Goal: Task Accomplishment & Management: Use online tool/utility

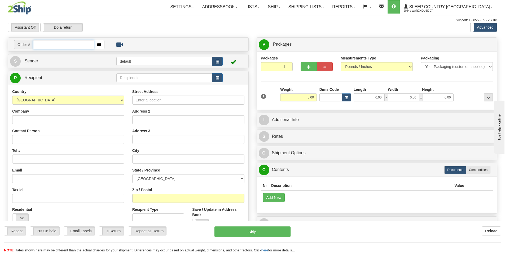
click at [74, 45] on input "text" at bounding box center [63, 44] width 61 height 9
type input "9000I088686"
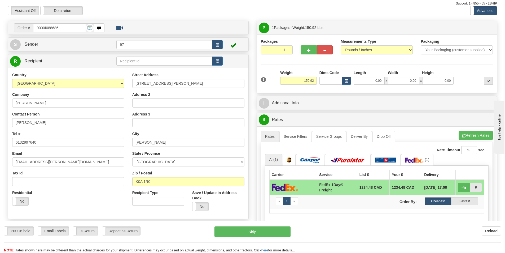
scroll to position [53, 0]
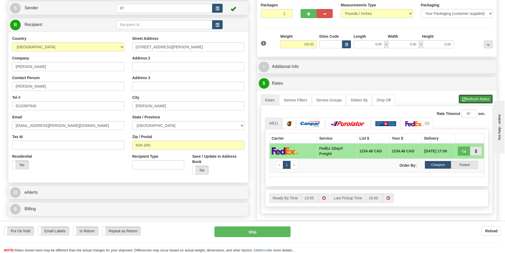
click at [477, 97] on button "Refresh Rates" at bounding box center [476, 98] width 34 height 9
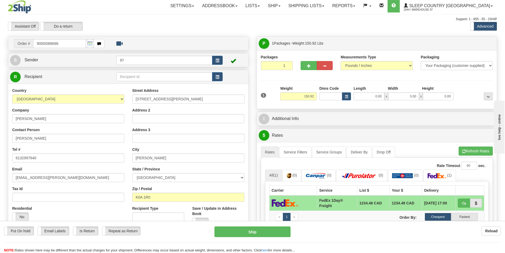
scroll to position [0, 0]
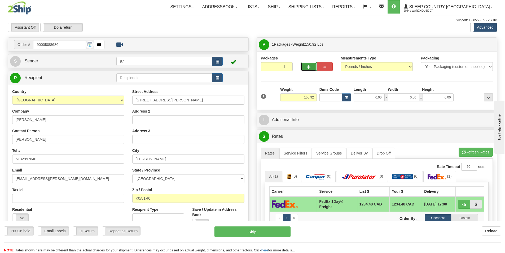
click at [309, 66] on span "button" at bounding box center [309, 66] width 4 height 3
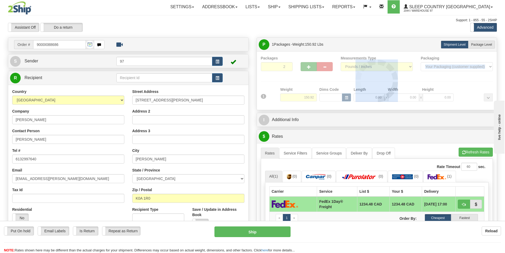
click at [309, 66] on div at bounding box center [377, 80] width 232 height 50
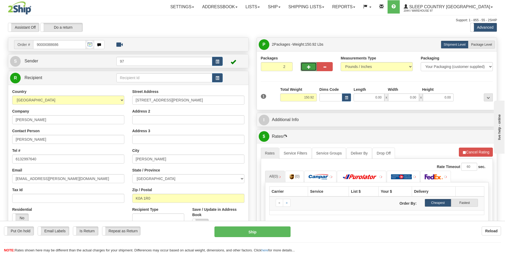
click at [309, 66] on span "button" at bounding box center [309, 66] width 4 height 3
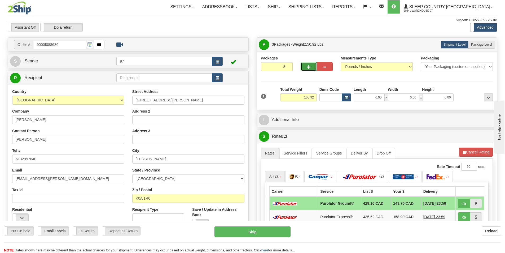
click at [309, 66] on span "button" at bounding box center [309, 66] width 4 height 3
click at [307, 66] on span "button" at bounding box center [309, 66] width 4 height 3
click at [332, 64] on button "button" at bounding box center [325, 66] width 16 height 9
type input "4"
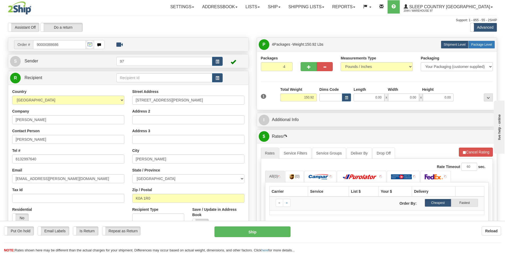
click at [478, 44] on span "Package Level" at bounding box center [481, 45] width 21 height 4
radio input "true"
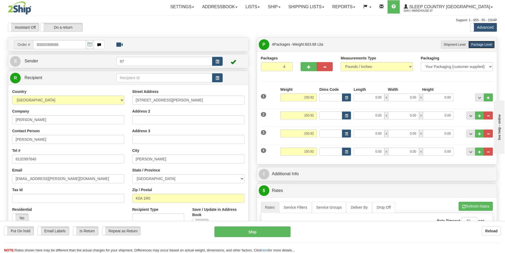
click at [307, 101] on div "Weight 150.92" at bounding box center [298, 96] width 39 height 19
click at [308, 98] on input "150.92" at bounding box center [298, 97] width 37 height 8
type input "2"
type input "48.00"
click at [307, 117] on input "150.92" at bounding box center [298, 115] width 37 height 8
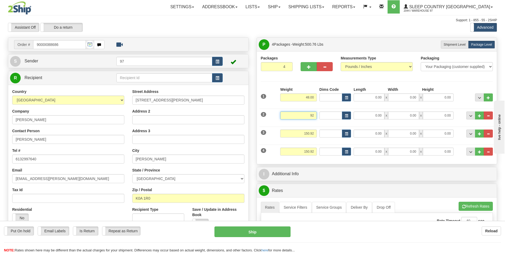
type input "2"
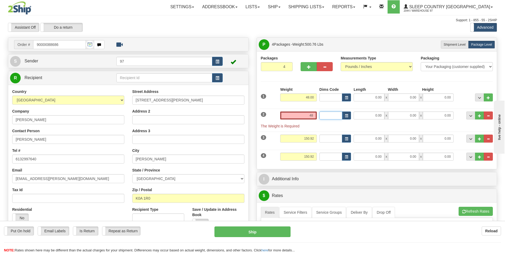
type input "48.00"
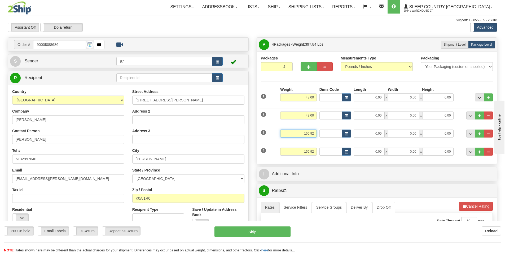
click at [308, 131] on input "150.92" at bounding box center [298, 133] width 37 height 8
type input "2"
type input "48.00"
click at [310, 152] on input "150.92" at bounding box center [298, 151] width 37 height 8
click at [306, 153] on input "150.92" at bounding box center [298, 151] width 37 height 8
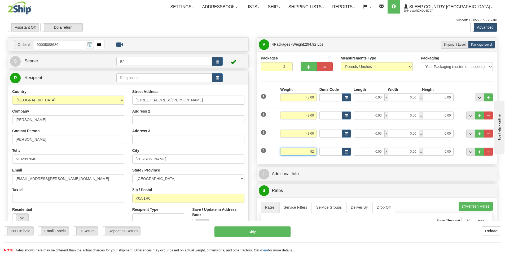
type input "2"
type input "6.92"
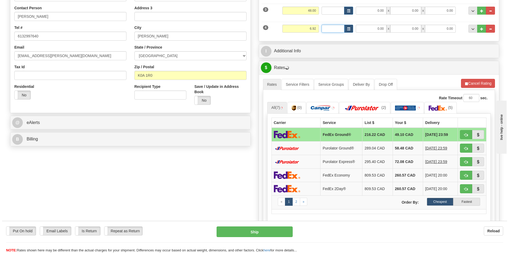
scroll to position [106, 0]
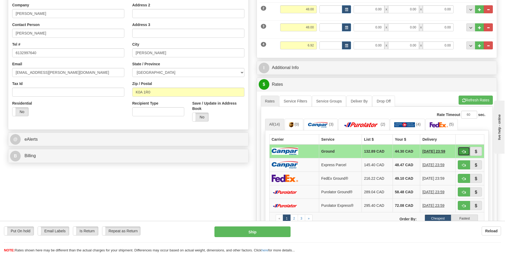
click at [463, 150] on span "button" at bounding box center [464, 151] width 4 height 3
type input "1"
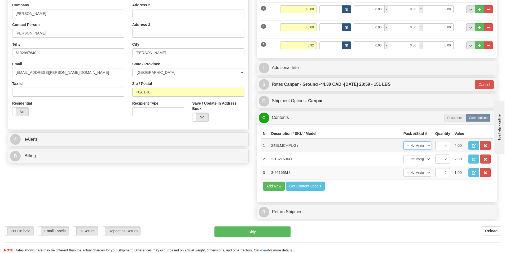
click at [418, 146] on select "-- Not Assigned -- Package 1 Package 2 Package 3 Package 4 Split" at bounding box center [417, 145] width 28 height 8
select select "3"
click at [403, 141] on select "-- Not Assigned -- Package 1 Package 2 Package 3 Package 4 Split" at bounding box center [417, 145] width 28 height 8
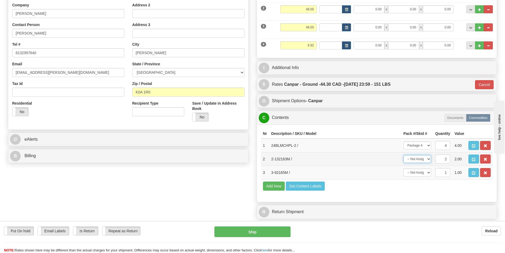
click at [428, 159] on select "-- Not Assigned -- Package 1 Package 2 Package 3 Package 4 Split" at bounding box center [417, 159] width 28 height 8
select select "SPLIT"
click at [403, 155] on select "-- Not Assigned -- Package 1 Package 2 Package 3 Package 4 Split" at bounding box center [417, 159] width 28 height 8
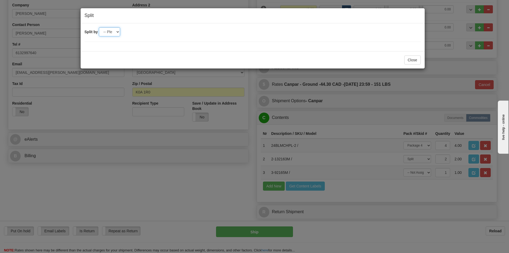
click at [117, 32] on select "-- Please select -- 2 3 4" at bounding box center [109, 31] width 21 height 9
select select "2"
click at [99, 27] on select "-- Please select -- 2 3 4" at bounding box center [109, 31] width 21 height 9
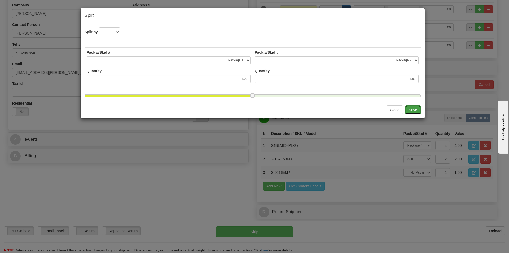
click at [414, 113] on button "Save" at bounding box center [412, 109] width 15 height 9
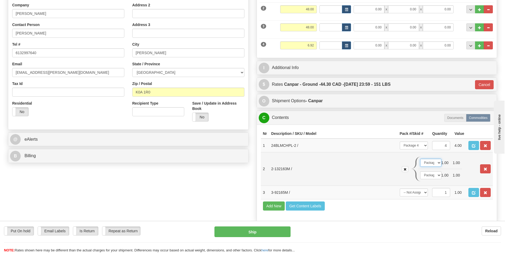
click at [436, 162] on select "-- Not Assigned -- Package 1 Package 2 Package 3 Package 4" at bounding box center [430, 163] width 21 height 8
click at [420, 159] on select "-- Not Assigned -- Package 1 Package 2 Package 3 Package 4" at bounding box center [430, 163] width 21 height 8
click at [435, 175] on select "-- Not Assigned -- Package 1 Package 2 Package 3 Package 4" at bounding box center [430, 175] width 21 height 8
click at [420, 171] on select "-- Not Assigned -- Package 1 Package 2 Package 3 Package 4" at bounding box center [430, 175] width 21 height 8
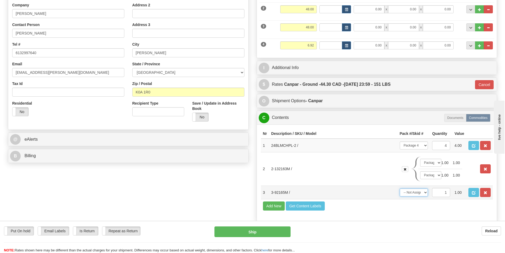
click at [420, 194] on select "-- Not Assigned -- Package 1 Package 2 Package 3 Package 4" at bounding box center [414, 192] width 28 height 8
select select "2"
click at [400, 188] on select "-- Not Assigned -- Package 1 Package 2 Package 3 Package 4" at bounding box center [414, 192] width 28 height 8
click at [256, 231] on button "Ship" at bounding box center [252, 231] width 76 height 11
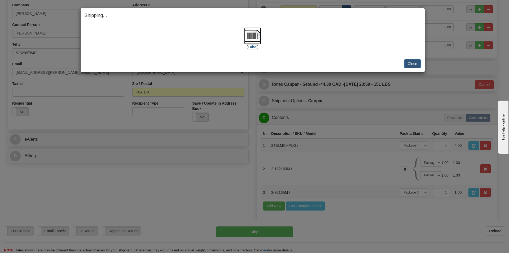
click at [250, 41] on img at bounding box center [252, 35] width 17 height 17
click at [415, 65] on button "Close" at bounding box center [412, 63] width 16 height 9
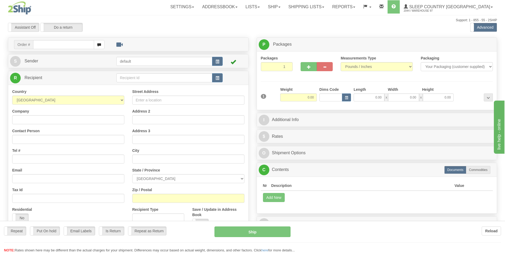
click at [69, 46] on div "Toggle navigation Settings Shipping Preferences Fields Preferences New" at bounding box center [252, 149] width 505 height 298
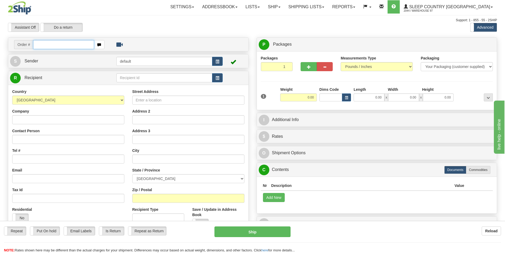
click at [69, 46] on input "text" at bounding box center [63, 44] width 61 height 9
type input "9000I055859"
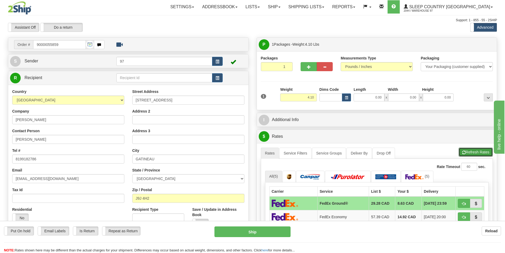
click at [470, 151] on button "Refresh Rates" at bounding box center [476, 151] width 34 height 9
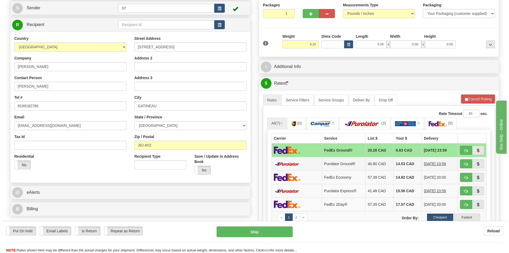
scroll to position [80, 0]
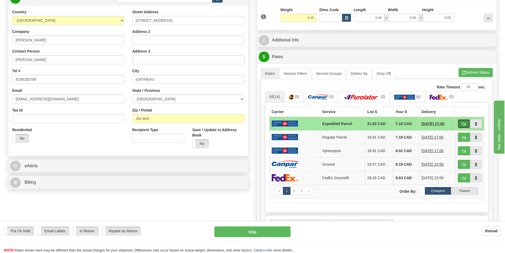
click at [464, 124] on span "button" at bounding box center [464, 123] width 4 height 3
type input "DOM.EP"
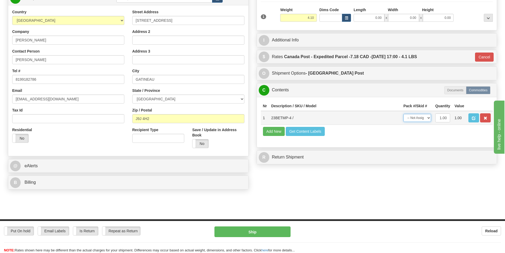
click at [419, 117] on select "-- Not Assigned -- Package 1" at bounding box center [417, 118] width 28 height 8
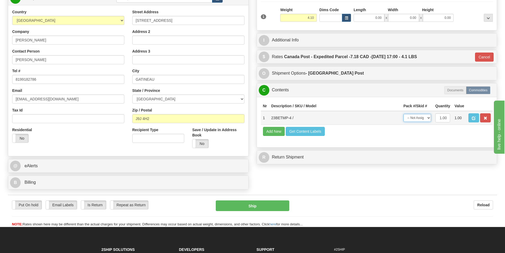
select select "0"
click at [403, 114] on select "-- Not Assigned -- Package 1" at bounding box center [417, 118] width 28 height 8
click at [253, 205] on button "Ship" at bounding box center [252, 205] width 73 height 11
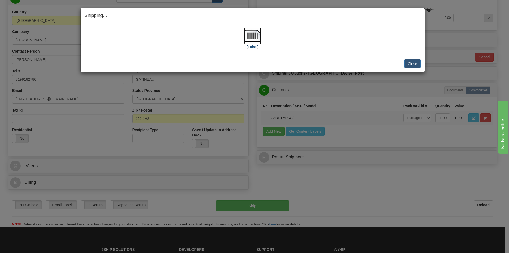
click at [250, 33] on img at bounding box center [252, 35] width 17 height 17
click at [410, 64] on button "Close" at bounding box center [412, 63] width 16 height 9
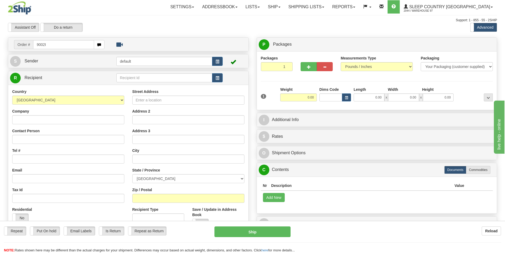
type input "9002I"
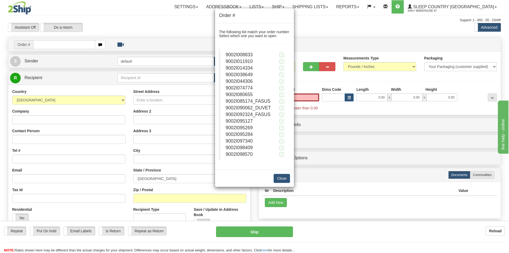
type input "0.00"
click at [248, 141] on span "9002I097340" at bounding box center [239, 140] width 27 height 5
click at [283, 139] on span at bounding box center [282, 141] width 6 height 6
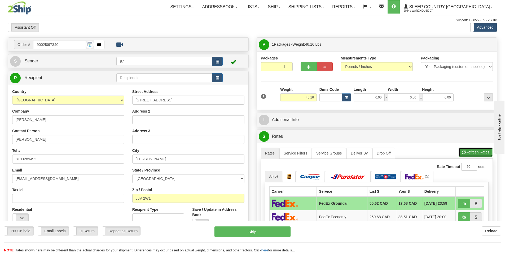
click at [480, 149] on button "Refresh Rates" at bounding box center [476, 151] width 34 height 9
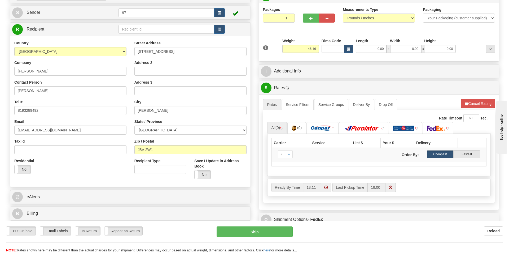
scroll to position [53, 0]
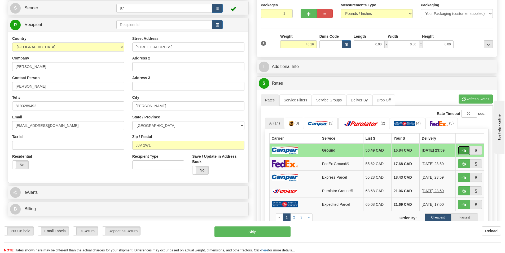
click at [465, 150] on span "button" at bounding box center [464, 150] width 4 height 3
type input "1"
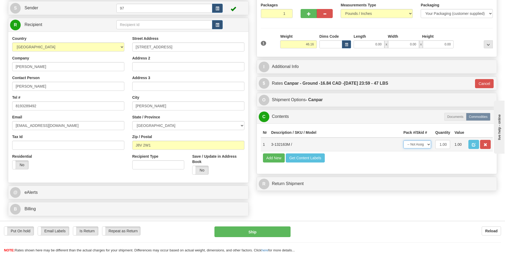
click at [421, 144] on select "-- Not Assigned -- Package 1" at bounding box center [417, 144] width 28 height 8
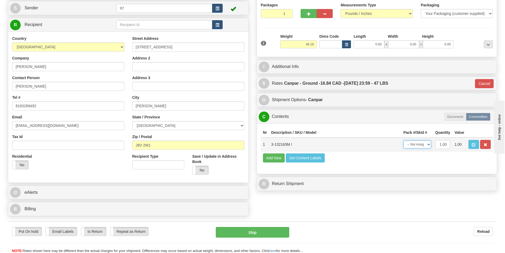
select select "0"
click at [403, 140] on select "-- Not Assigned -- Package 1" at bounding box center [417, 144] width 28 height 8
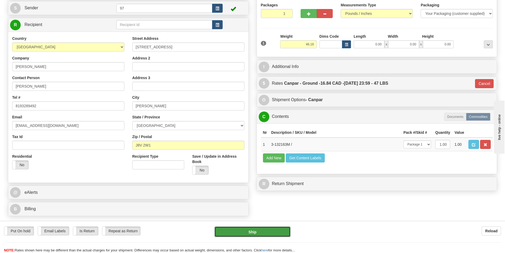
click at [246, 231] on button "Ship" at bounding box center [252, 231] width 76 height 11
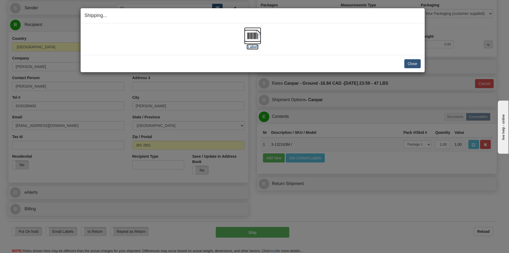
click at [252, 40] on img at bounding box center [252, 35] width 17 height 17
click at [414, 61] on button "Close" at bounding box center [412, 63] width 16 height 9
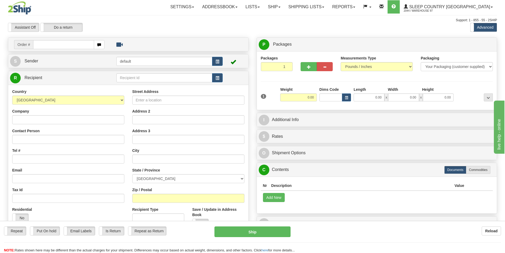
click at [67, 43] on input "text" at bounding box center [63, 44] width 61 height 9
type input "9000I096987"
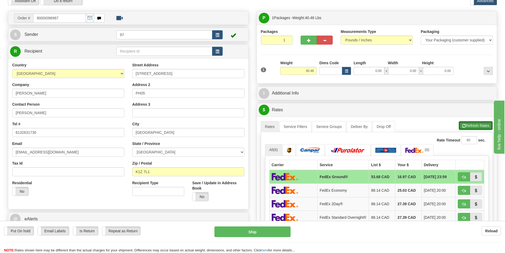
click at [473, 121] on button "Refresh Rates" at bounding box center [476, 125] width 34 height 9
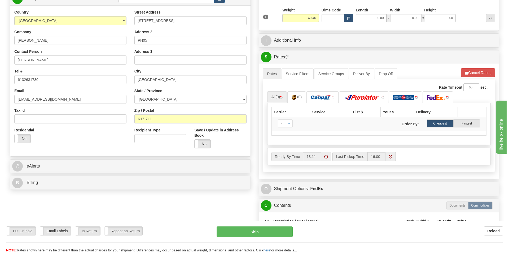
scroll to position [80, 0]
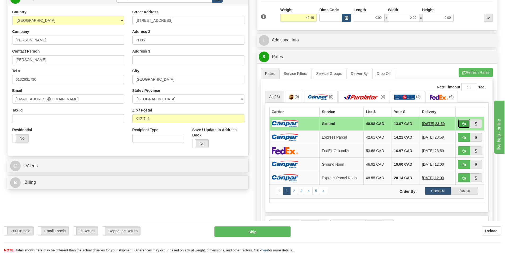
click at [466, 123] on button "button" at bounding box center [464, 123] width 12 height 9
type input "1"
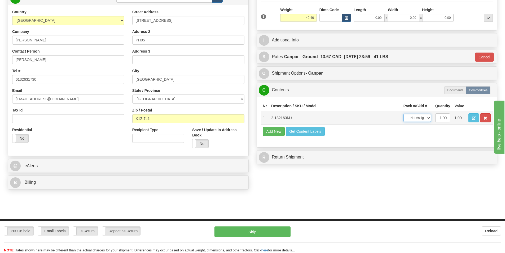
click at [422, 119] on select "-- Not Assigned -- Package 1" at bounding box center [417, 118] width 28 height 8
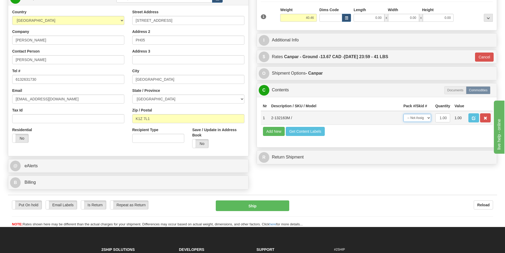
select select "0"
click at [403, 114] on select "-- Not Assigned -- Package 1" at bounding box center [417, 118] width 28 height 8
click at [244, 203] on button "Ship" at bounding box center [252, 205] width 73 height 11
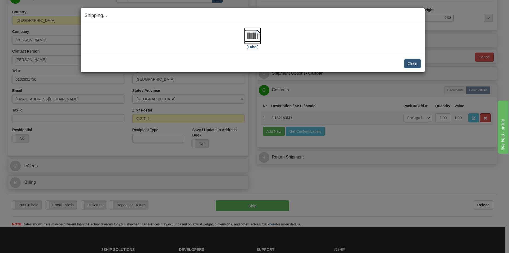
click at [259, 38] on img at bounding box center [252, 35] width 17 height 17
click at [411, 66] on button "Close" at bounding box center [412, 63] width 16 height 9
click at [412, 62] on button "Close" at bounding box center [412, 63] width 16 height 9
click at [413, 64] on button "Close" at bounding box center [412, 63] width 16 height 9
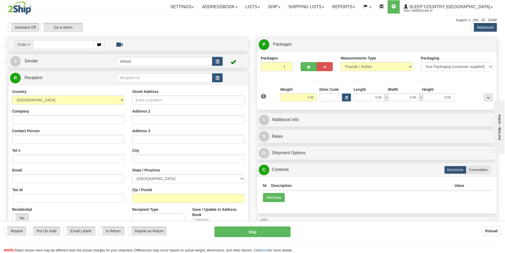
click at [71, 47] on input "text" at bounding box center [63, 44] width 61 height 9
type input "9000I096494"
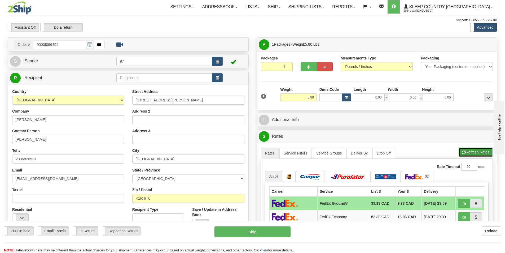
click at [480, 149] on button "Refresh Rates" at bounding box center [476, 151] width 34 height 9
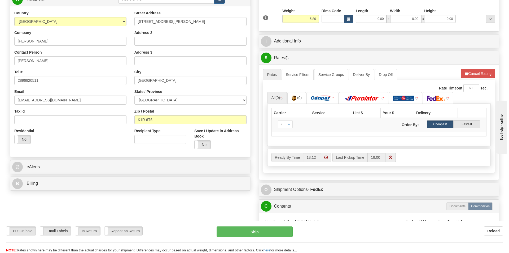
scroll to position [80, 0]
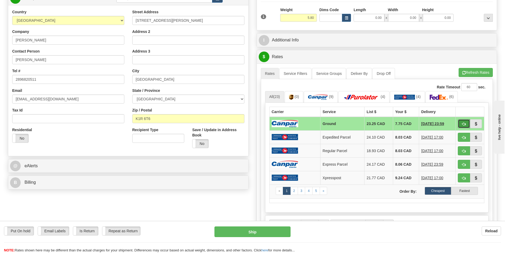
click at [465, 124] on span "button" at bounding box center [464, 123] width 4 height 3
type input "1"
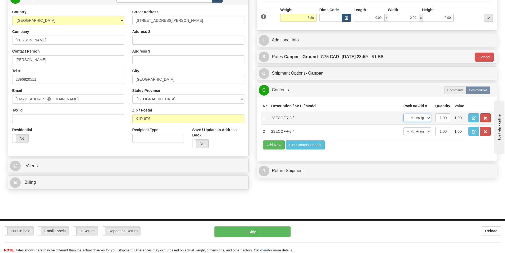
click at [428, 118] on select "-- Not Assigned -- Package 1" at bounding box center [417, 118] width 28 height 8
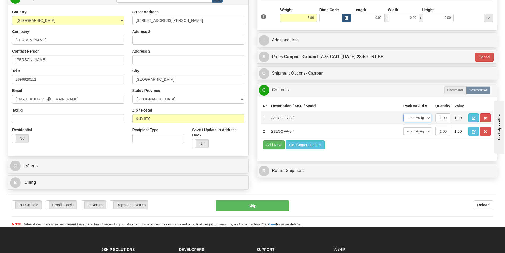
select select "0"
click at [403, 114] on select "-- Not Assigned -- Package 1" at bounding box center [417, 118] width 28 height 8
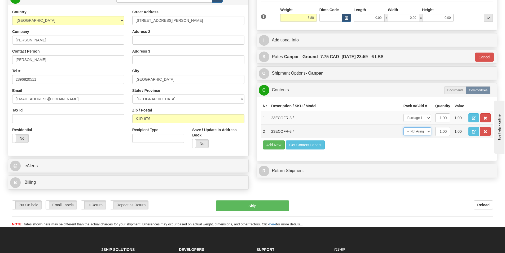
drag, startPoint x: 424, startPoint y: 131, endPoint x: 424, endPoint y: 135, distance: 3.4
click at [424, 131] on select "-- Not Assigned -- Package 1" at bounding box center [417, 131] width 28 height 8
select select "0"
click at [403, 127] on select "-- Not Assigned -- Package 1" at bounding box center [417, 131] width 28 height 8
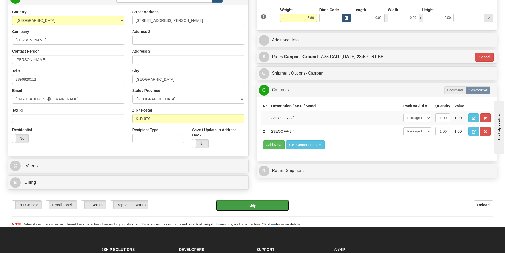
click at [248, 206] on button "Ship" at bounding box center [252, 205] width 73 height 11
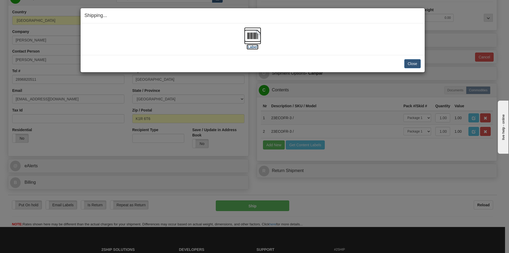
click at [252, 37] on img at bounding box center [252, 35] width 17 height 17
click at [410, 63] on button "Close" at bounding box center [412, 63] width 16 height 9
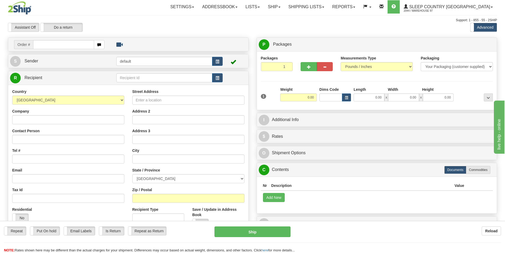
click at [67, 46] on input "text" at bounding box center [63, 44] width 61 height 9
type input "9000I09"
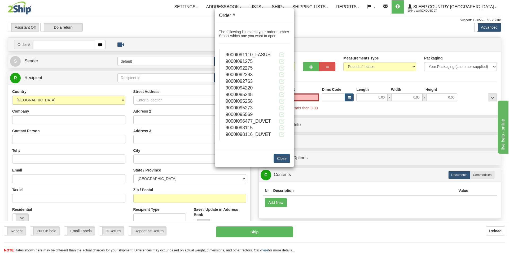
type input "0.00"
click at [247, 112] on span "9000I095569" at bounding box center [239, 114] width 27 height 5
click at [279, 115] on div "9000I095569" at bounding box center [255, 114] width 59 height 7
click at [283, 115] on span at bounding box center [282, 114] width 6 height 6
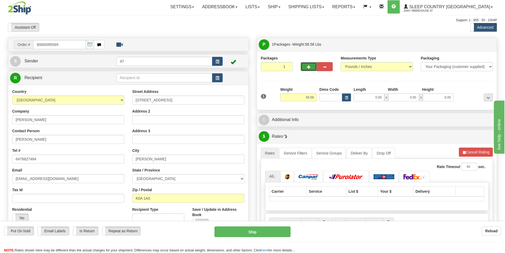
click at [306, 65] on button "button" at bounding box center [309, 66] width 16 height 9
type input "3"
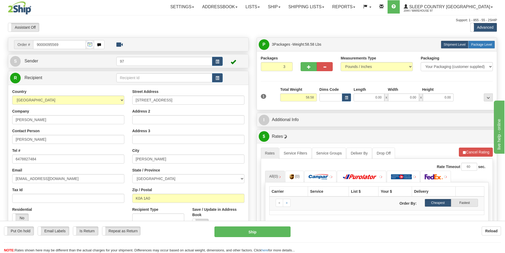
click at [486, 46] on span "Package Level" at bounding box center [481, 45] width 21 height 4
radio input "true"
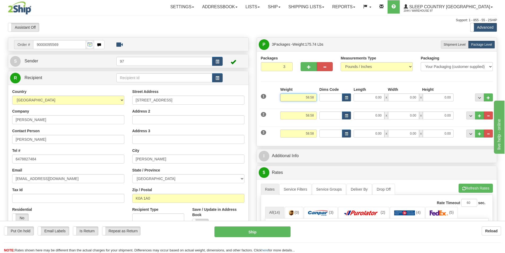
click at [309, 97] on input "58.58" at bounding box center [298, 97] width 37 height 8
type input "8"
type input "27.00"
click at [306, 115] on input "58.58" at bounding box center [298, 115] width 37 height 8
type input "8"
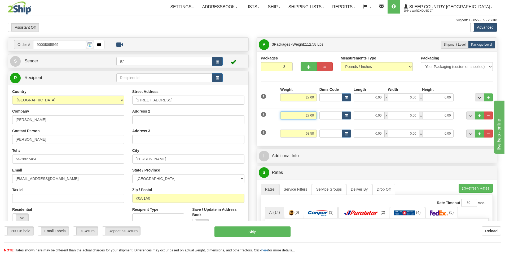
click at [309, 116] on input "27.00" at bounding box center [298, 115] width 37 height 8
type input "28.00"
click at [309, 98] on input "27.00" at bounding box center [298, 97] width 37 height 8
type input "28.00"
click at [307, 134] on input "58.58" at bounding box center [298, 133] width 37 height 8
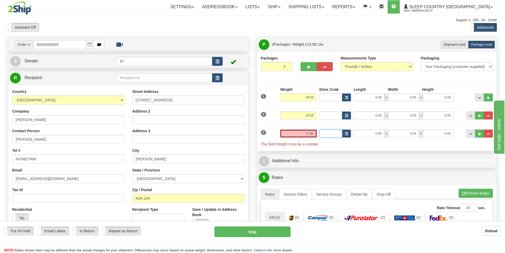
type input "0.00"
click at [308, 134] on input "0.00" at bounding box center [298, 133] width 37 height 8
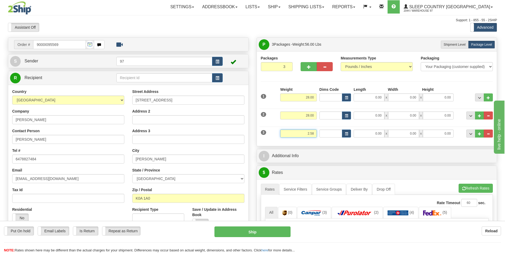
type input "2.58"
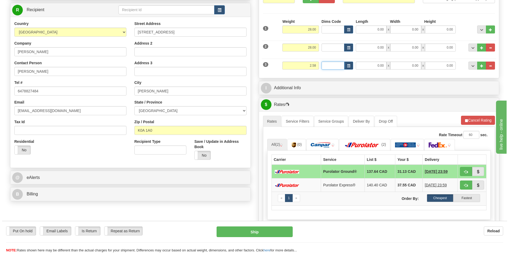
scroll to position [80, 0]
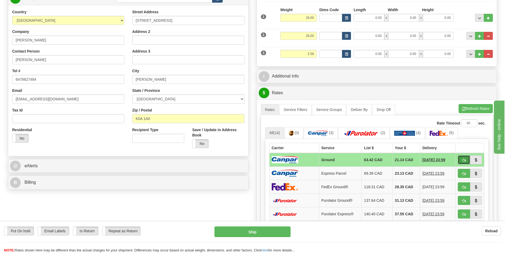
click at [461, 158] on button "button" at bounding box center [464, 159] width 12 height 9
type input "1"
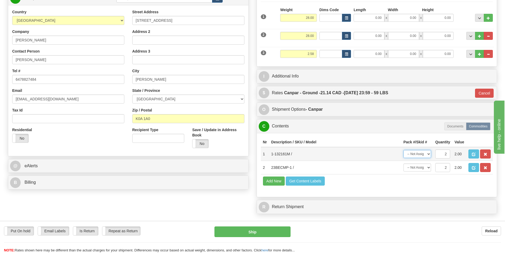
click at [420, 152] on select "-- Not Assigned -- Package 1 Package 2 Package 3 Split" at bounding box center [417, 154] width 28 height 8
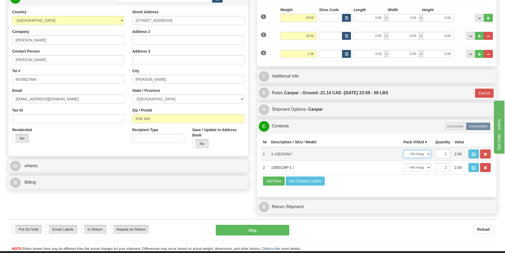
select select "SPLIT"
click at [403, 150] on select "-- Not Assigned -- Package 1 Package 2 Package 3 Split" at bounding box center [417, 154] width 28 height 8
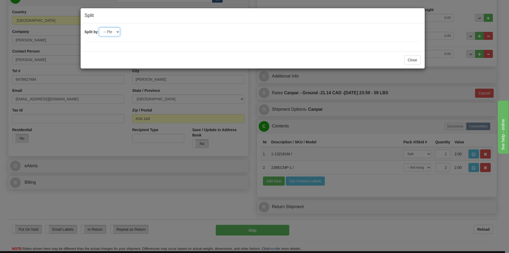
click at [117, 31] on select "-- Please select -- 2 3" at bounding box center [109, 31] width 21 height 9
select select "2"
click at [99, 27] on select "-- Please select -- 2 3" at bounding box center [109, 31] width 21 height 9
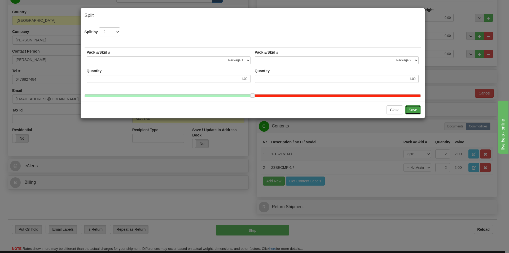
click at [417, 109] on button "Save" at bounding box center [412, 109] width 15 height 9
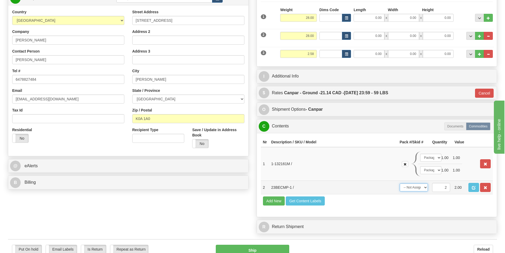
click at [419, 188] on select "-- Not Assigned -- Package 1 Package 2 Package 3 Split" at bounding box center [414, 187] width 28 height 8
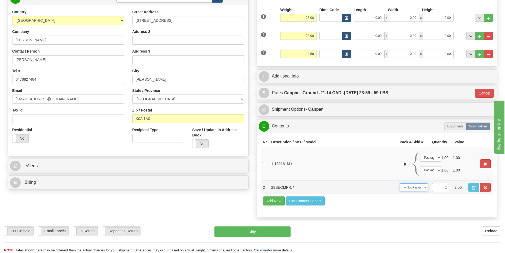
select select "2"
click at [400, 183] on select "-- Not Assigned -- Package 1 Package 2 Package 3 Split" at bounding box center [414, 187] width 28 height 8
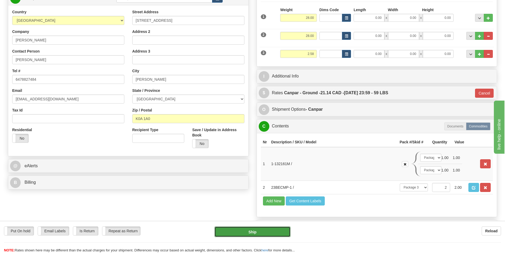
click at [254, 230] on button "Ship" at bounding box center [252, 231] width 76 height 11
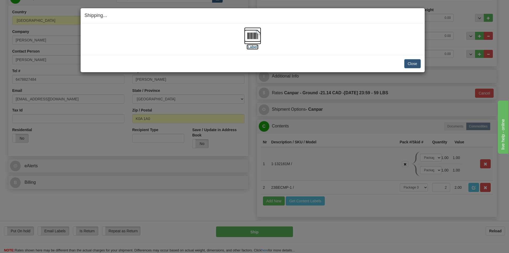
click at [255, 35] on img at bounding box center [252, 35] width 17 height 17
